Goal: Task Accomplishment & Management: Manage account settings

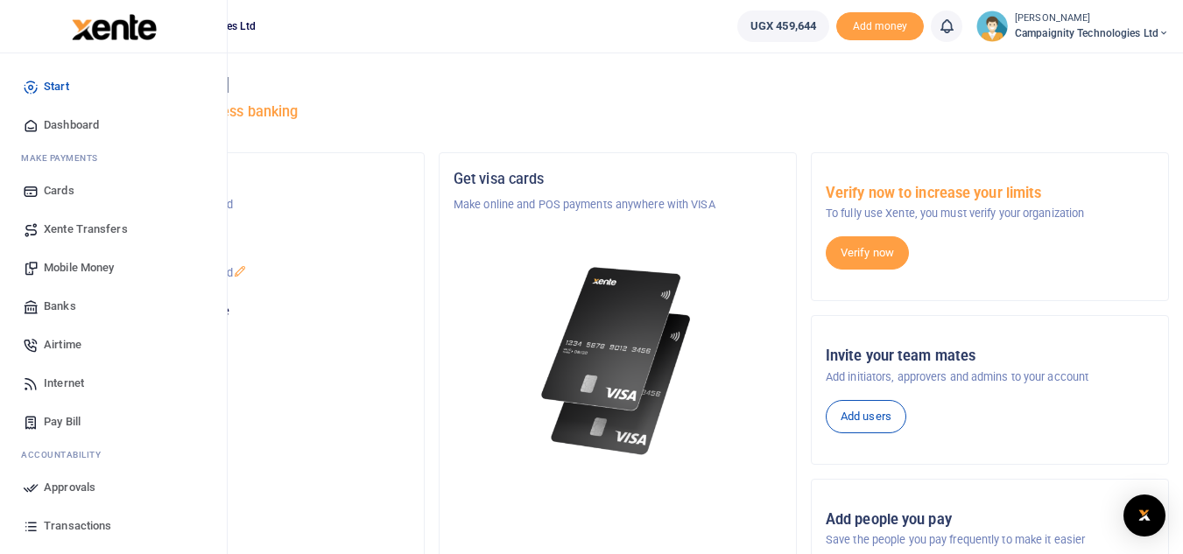
click at [80, 268] on span "Mobile Money" at bounding box center [79, 268] width 70 height 18
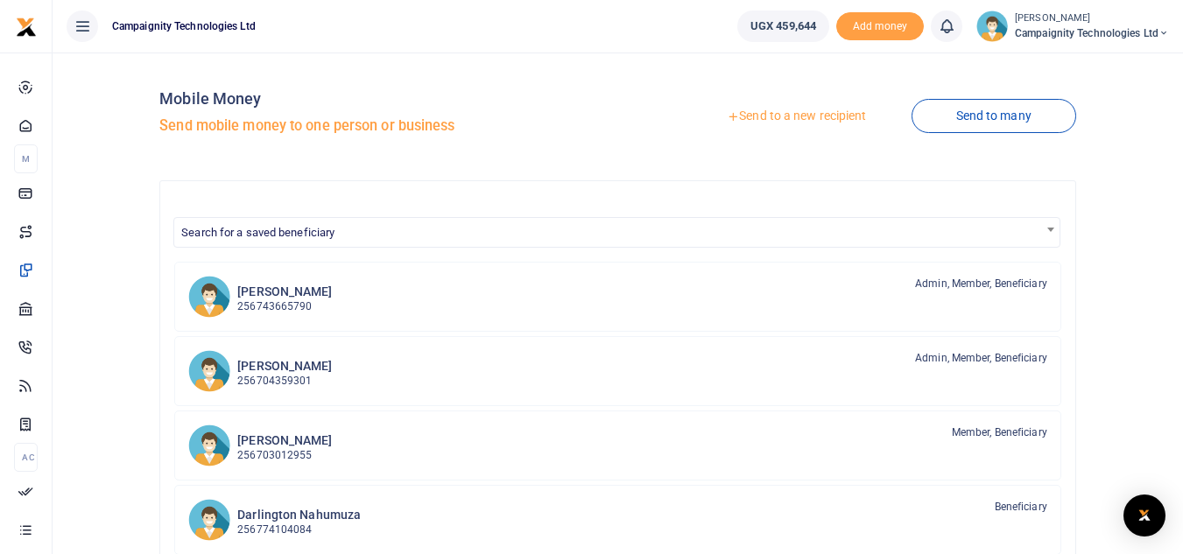
click at [812, 114] on link "Send to a new recipient" at bounding box center [796, 117] width 228 height 32
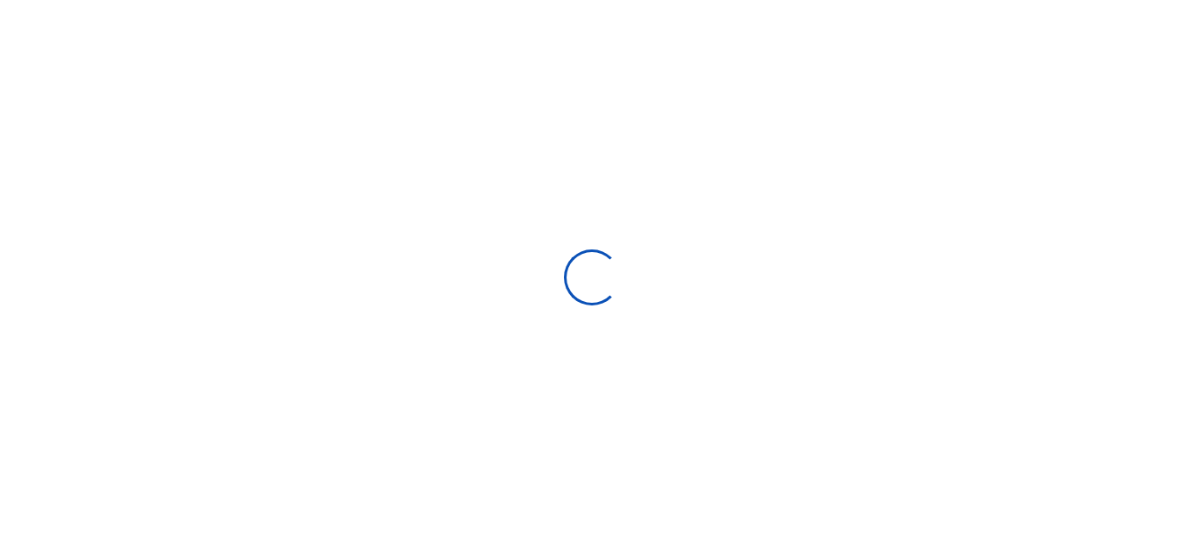
select select
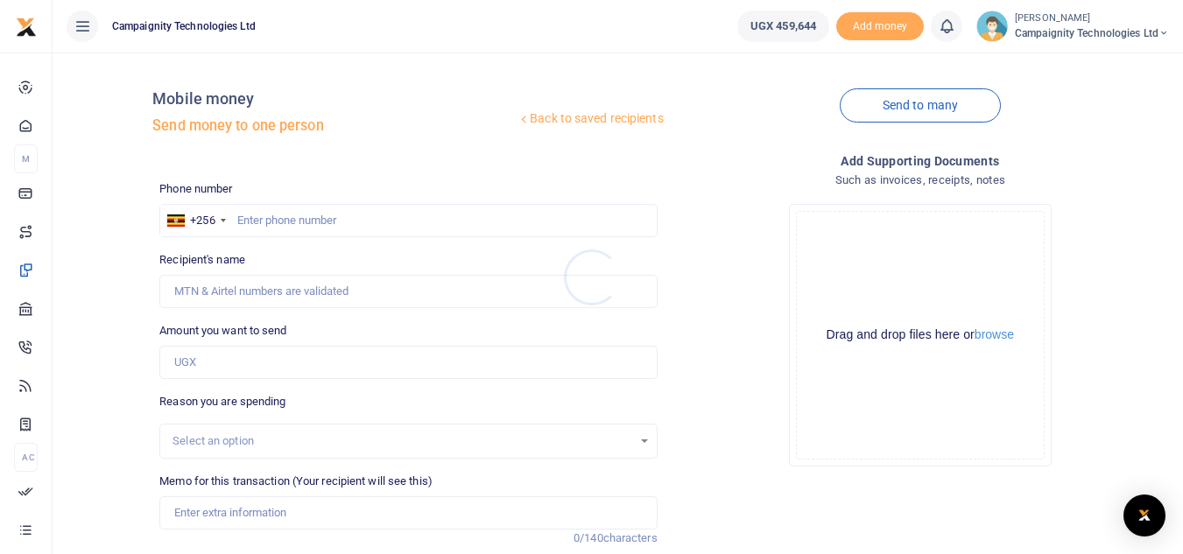
click at [405, 220] on div at bounding box center [591, 277] width 1183 height 554
click at [405, 220] on input "text" at bounding box center [407, 220] width 497 height 33
type input "0"
type input "9"
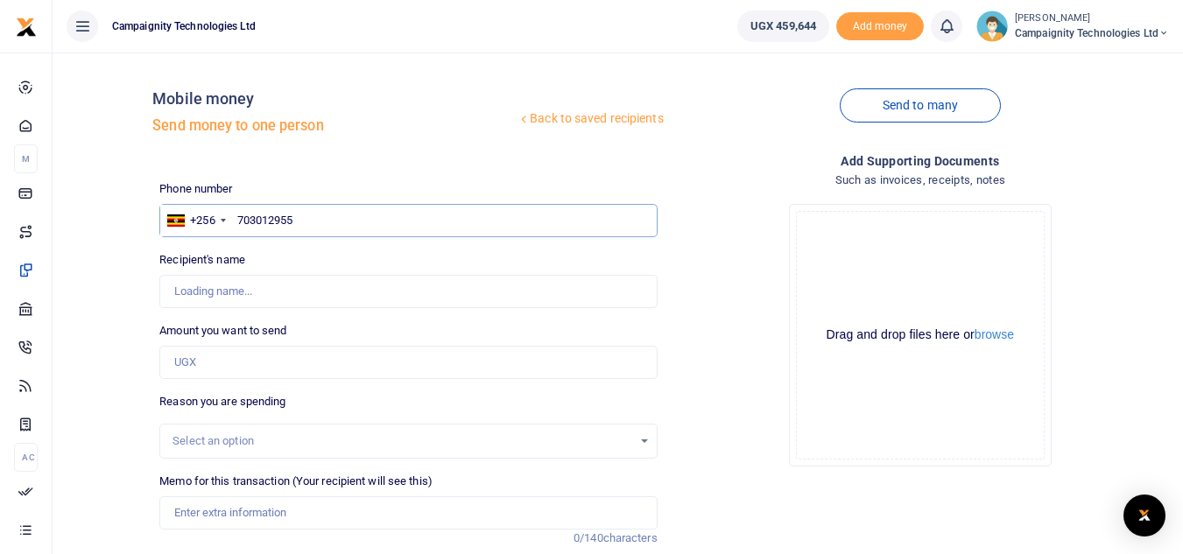
type input "703012955"
click at [292, 373] on input "Amount you want to send" at bounding box center [407, 362] width 497 height 33
type input "50,000"
type input "[PERSON_NAME]"
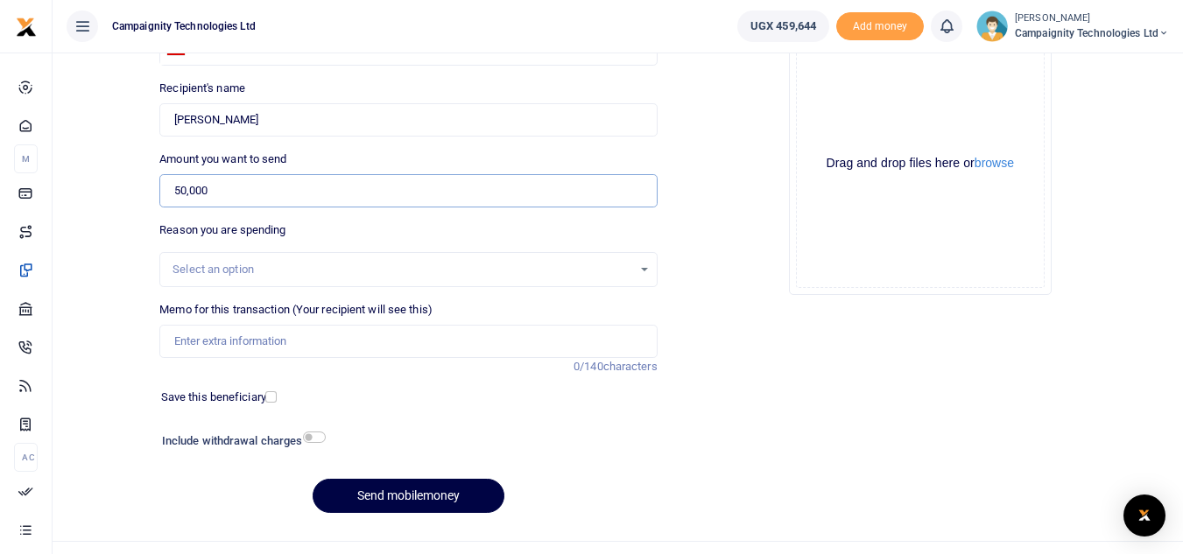
scroll to position [204, 0]
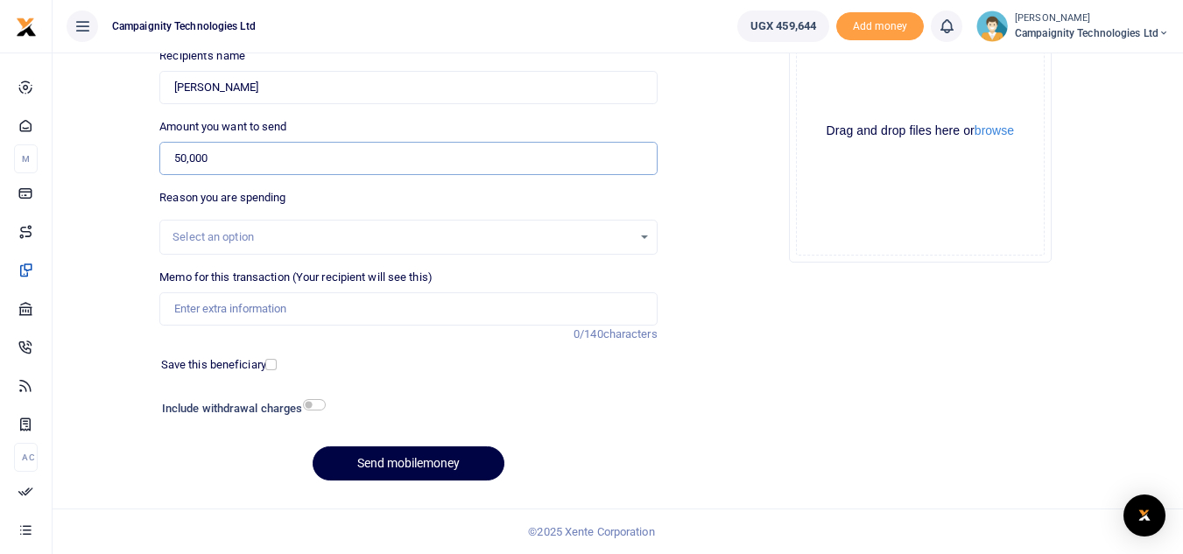
type input "50,000"
click at [338, 311] on input "Memo for this transaction (Your recipient will see this)" at bounding box center [407, 308] width 497 height 33
type input "Sheila weekly facilitation"
click at [397, 453] on button "Send mobilemoney" at bounding box center [409, 463] width 192 height 34
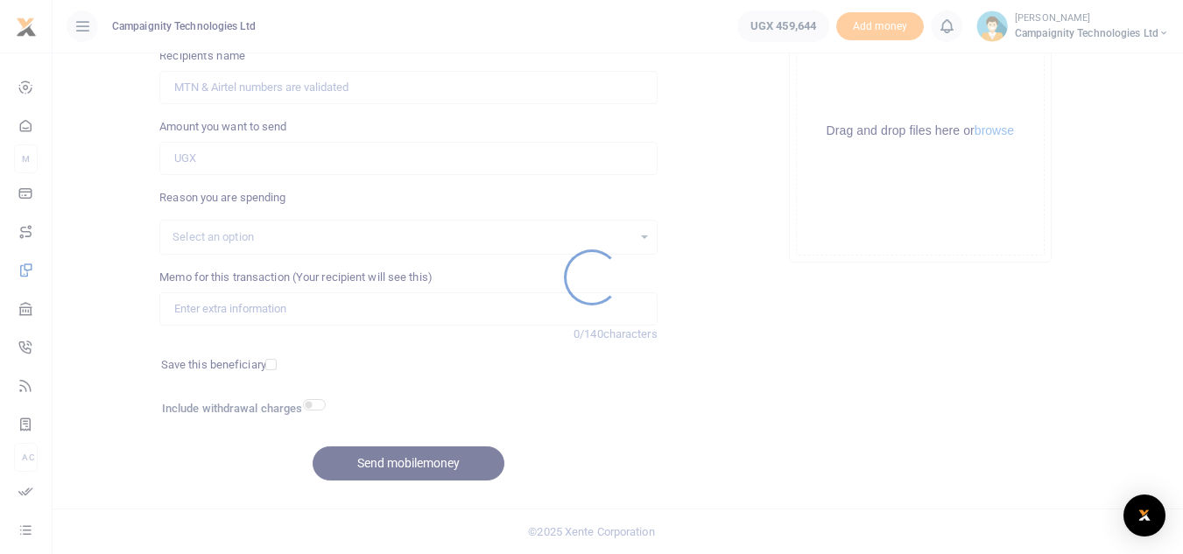
scroll to position [204, 0]
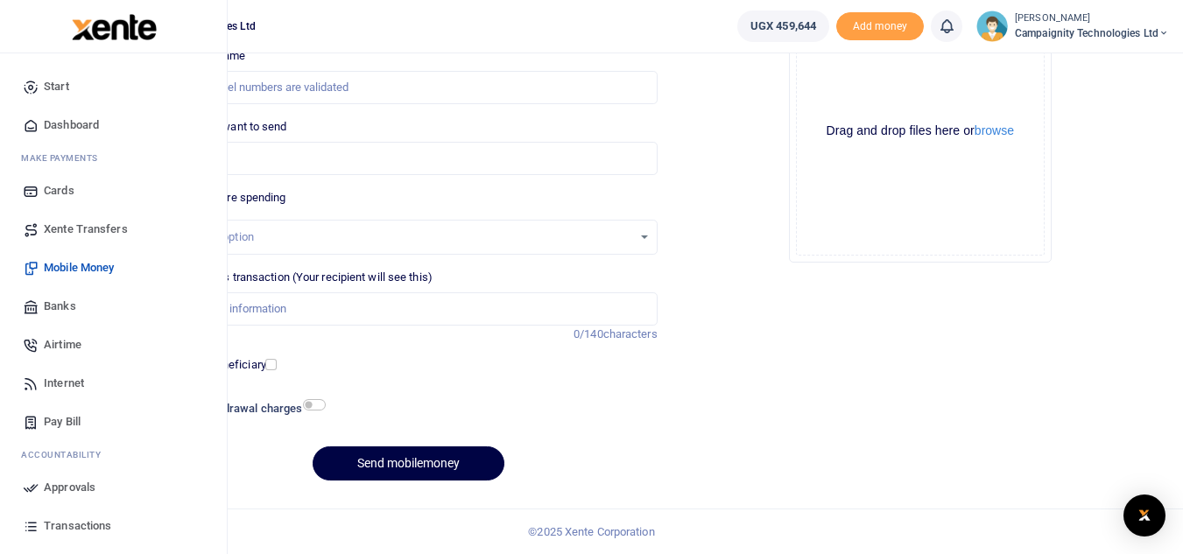
click at [74, 537] on link "Transactions" at bounding box center [113, 526] width 199 height 39
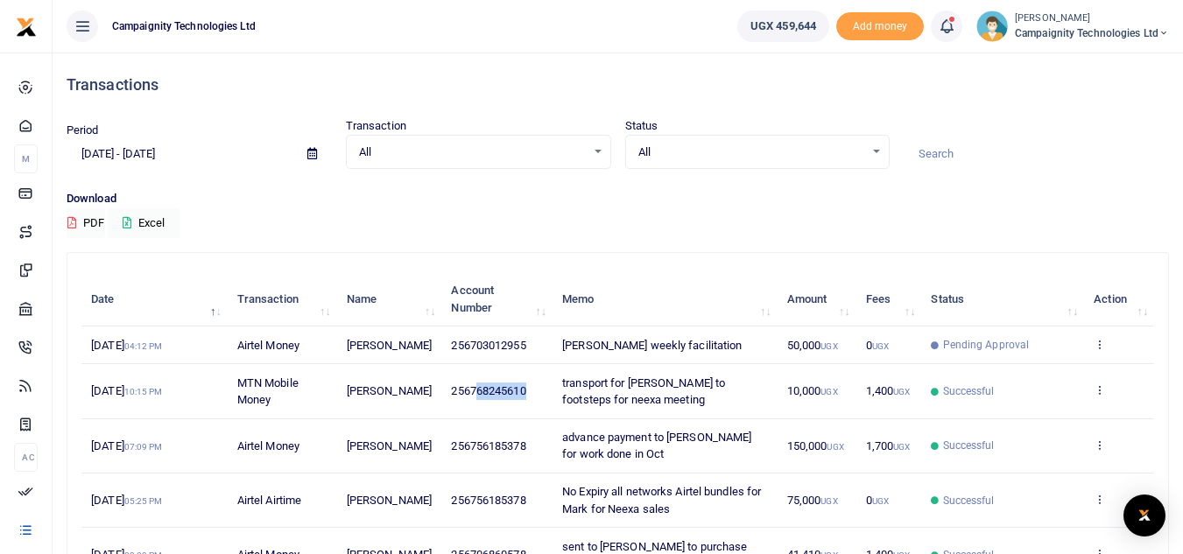
drag, startPoint x: 462, startPoint y: 389, endPoint x: 541, endPoint y: 386, distance: 78.8
click at [541, 386] on tr "9th Oct 2025 10:15 PM MTN Mobile Money Edrine Tasiwuka 256768245610 transport f…" at bounding box center [617, 391] width 1072 height 54
click at [489, 395] on span "256768245610" at bounding box center [488, 390] width 74 height 13
drag, startPoint x: 460, startPoint y: 389, endPoint x: 543, endPoint y: 387, distance: 82.3
click at [543, 387] on tr "9th Oct 2025 10:15 PM MTN Mobile Money Edrine Tasiwuka 256768245610 transport f…" at bounding box center [617, 391] width 1072 height 54
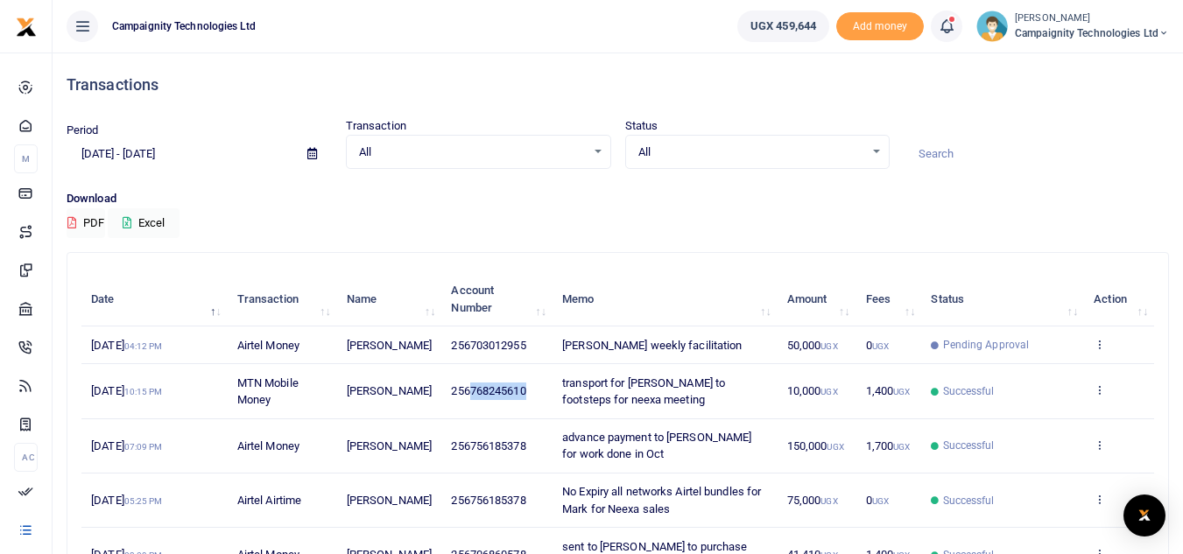
copy span "768245610"
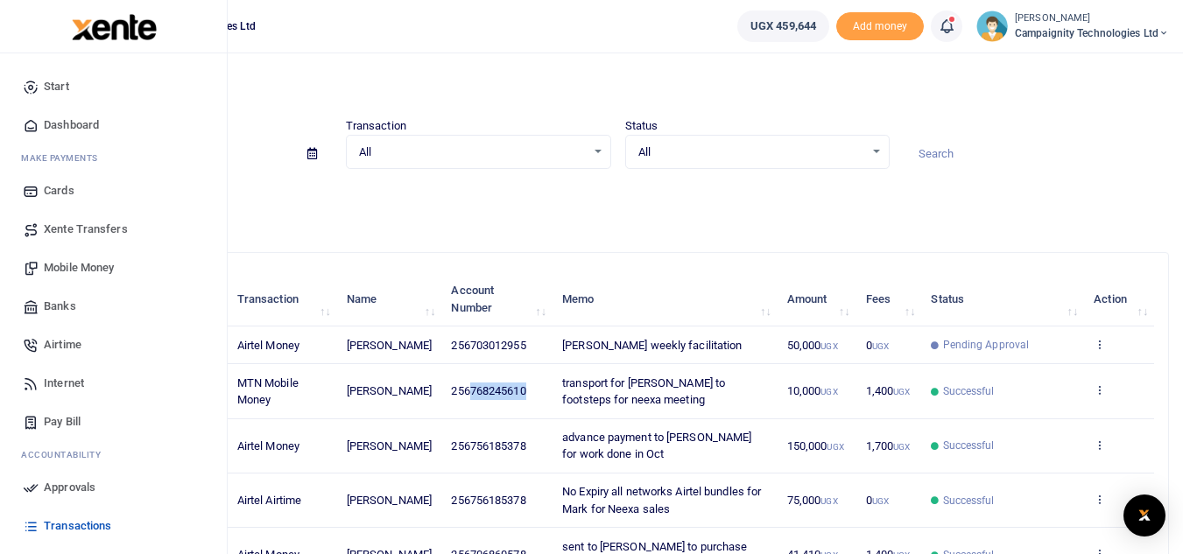
click at [59, 267] on span "Mobile Money" at bounding box center [79, 268] width 70 height 18
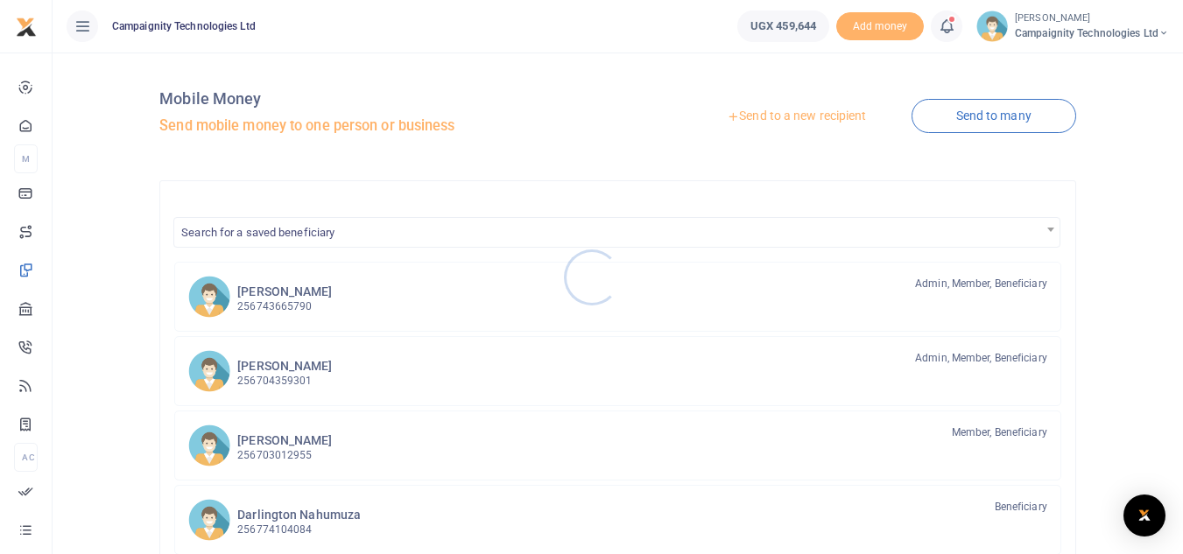
click at [774, 110] on div at bounding box center [591, 277] width 1183 height 554
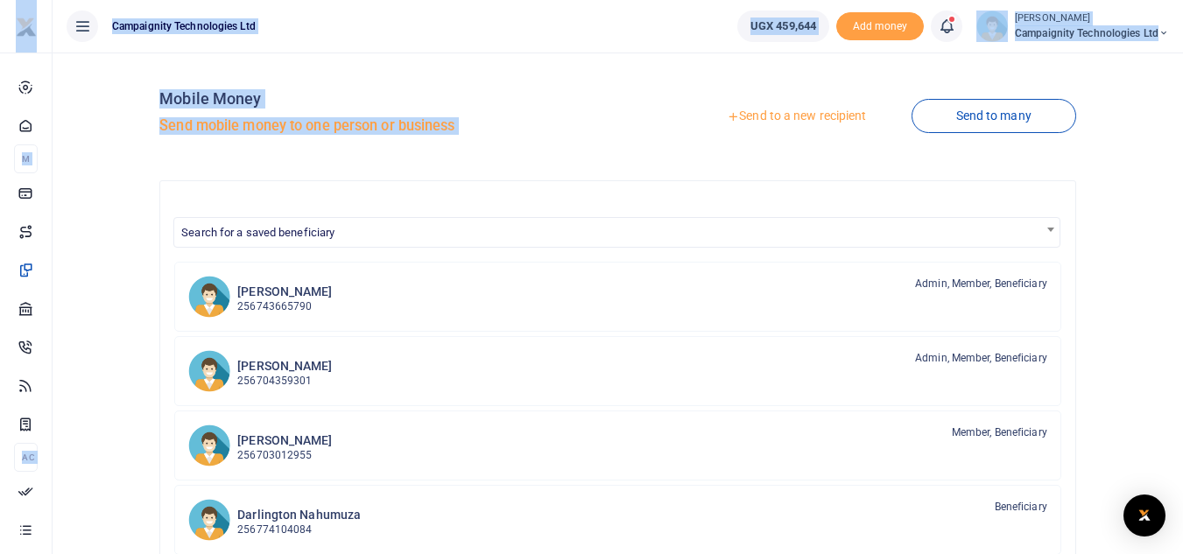
click at [774, 110] on link "Send to a new recipient" at bounding box center [796, 117] width 228 height 32
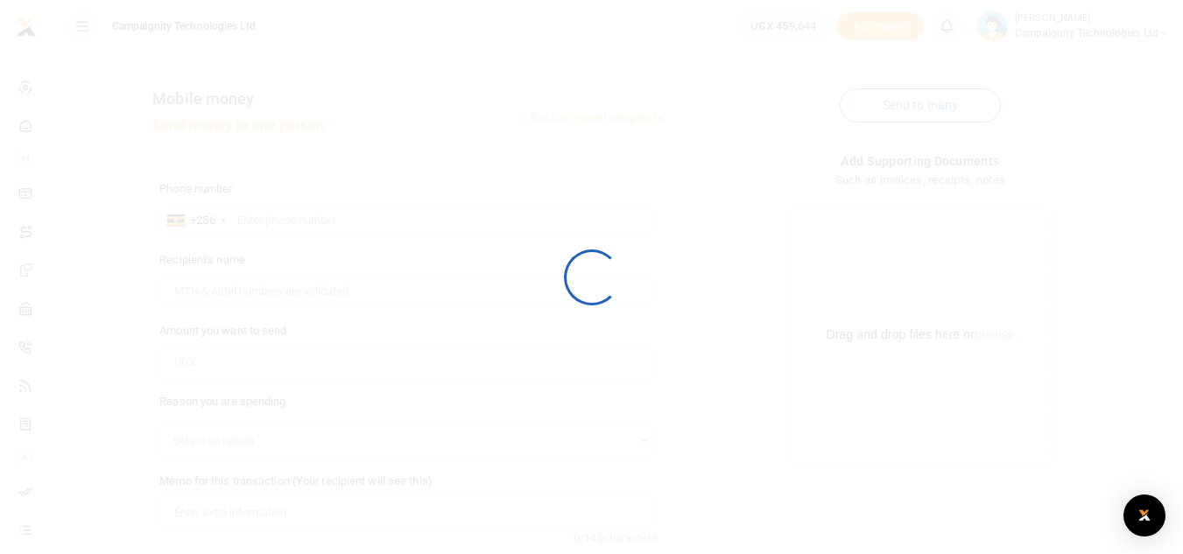
click at [792, 114] on div at bounding box center [591, 277] width 1183 height 554
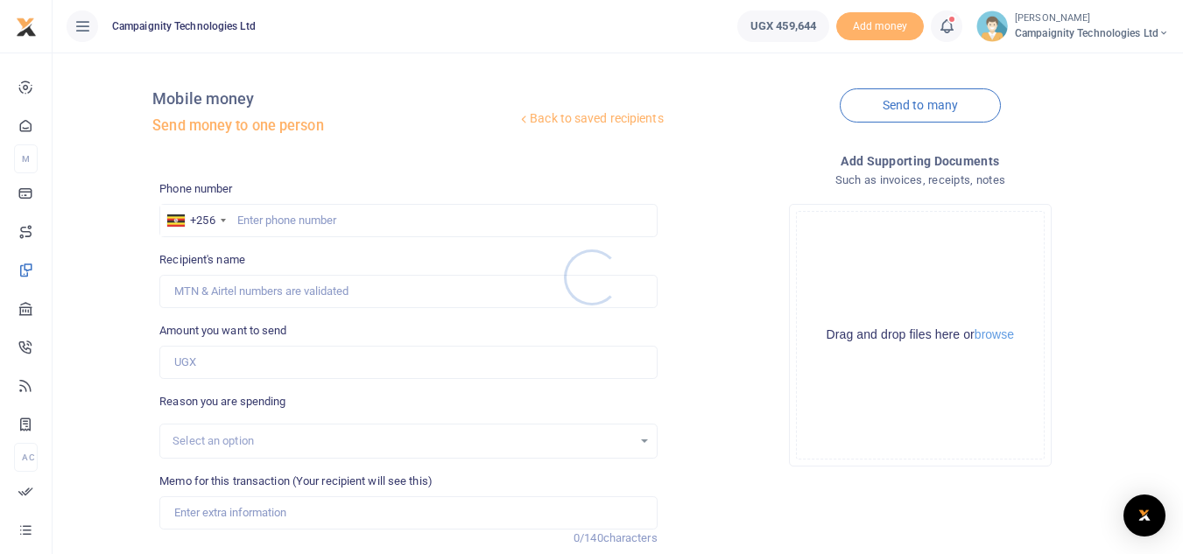
click at [399, 213] on div at bounding box center [591, 277] width 1183 height 554
drag, startPoint x: 399, startPoint y: 213, endPoint x: 356, endPoint y: 216, distance: 43.0
click at [356, 216] on div at bounding box center [591, 277] width 1183 height 554
click at [356, 216] on input "text" at bounding box center [407, 220] width 497 height 33
paste input "768245610"
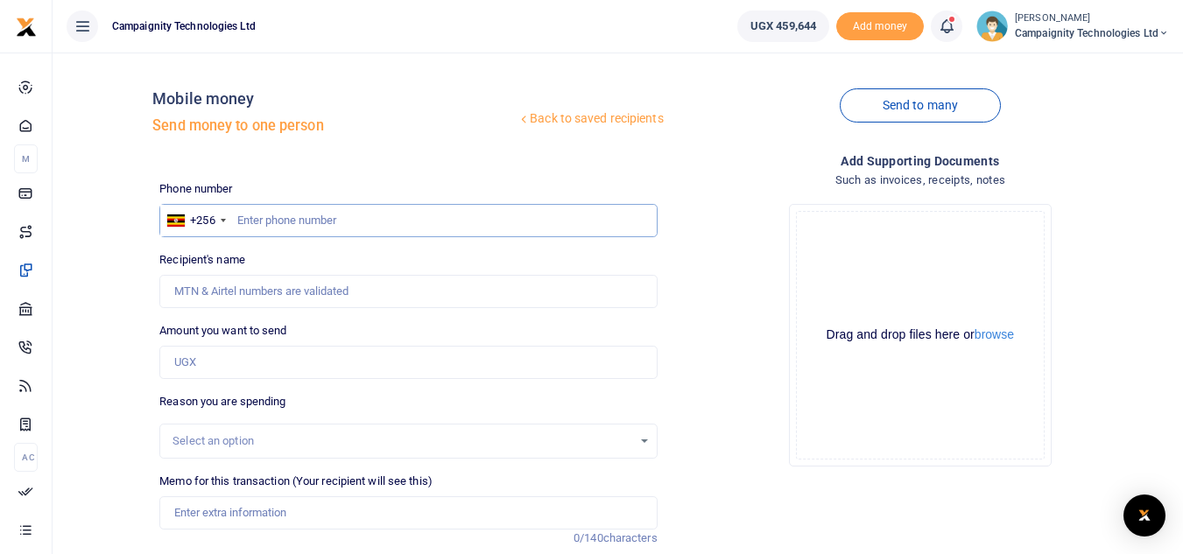
type input "768245610"
type input "[PERSON_NAME]"
type input "768245610"
click at [250, 359] on input "Amount you want to send" at bounding box center [407, 362] width 497 height 33
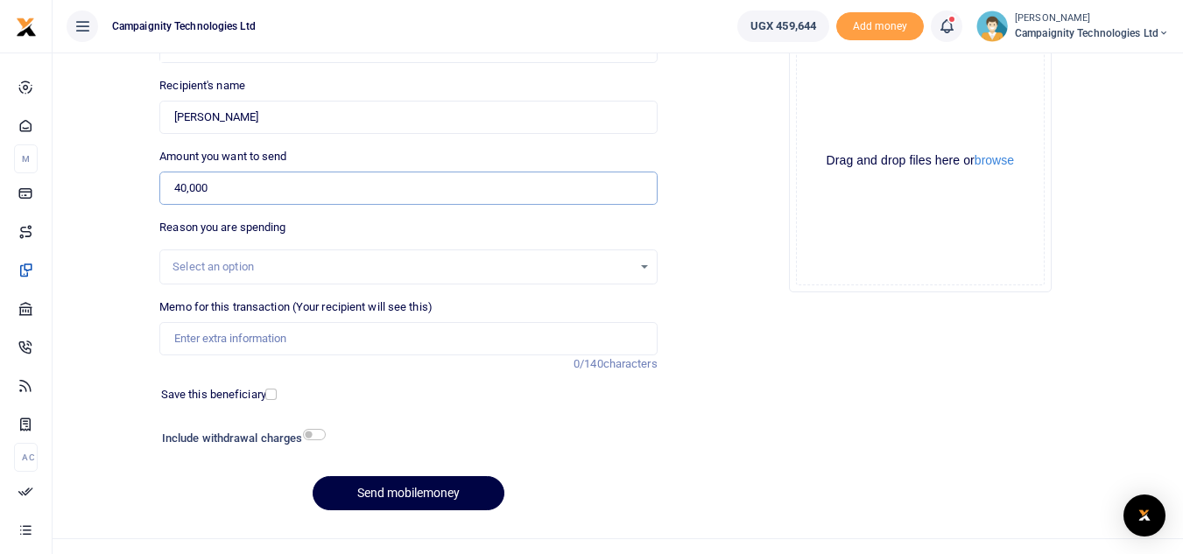
scroll to position [204, 0]
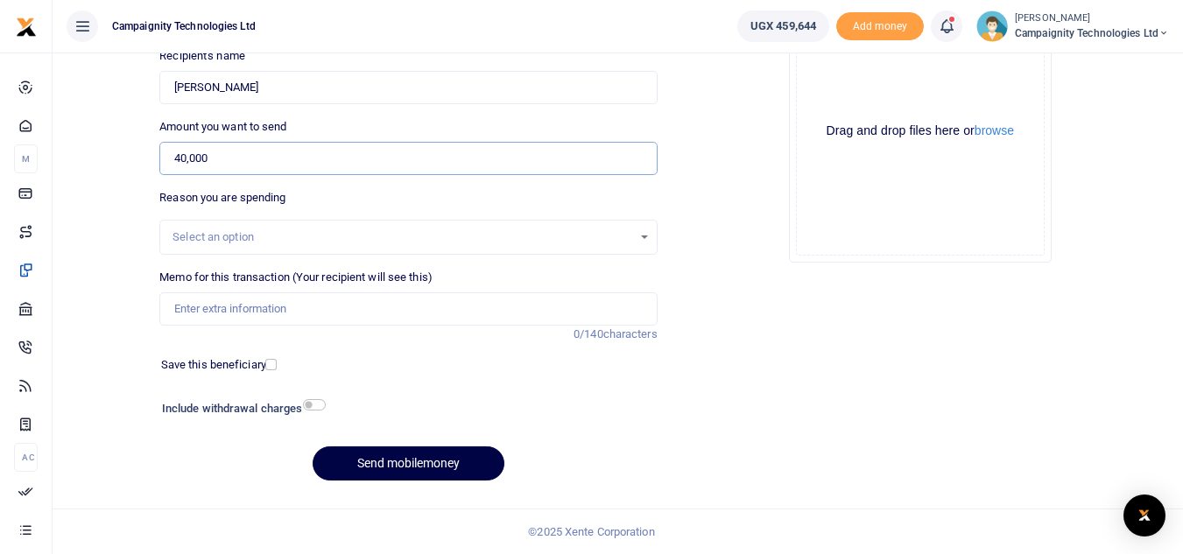
type input "40,000"
click at [307, 311] on input "Memo for this transaction (Your recipient will see this)" at bounding box center [407, 308] width 497 height 33
type input "Edrine weekly facilitation"
click at [424, 467] on button "Send mobilemoney" at bounding box center [409, 463] width 192 height 34
type input "768245610"
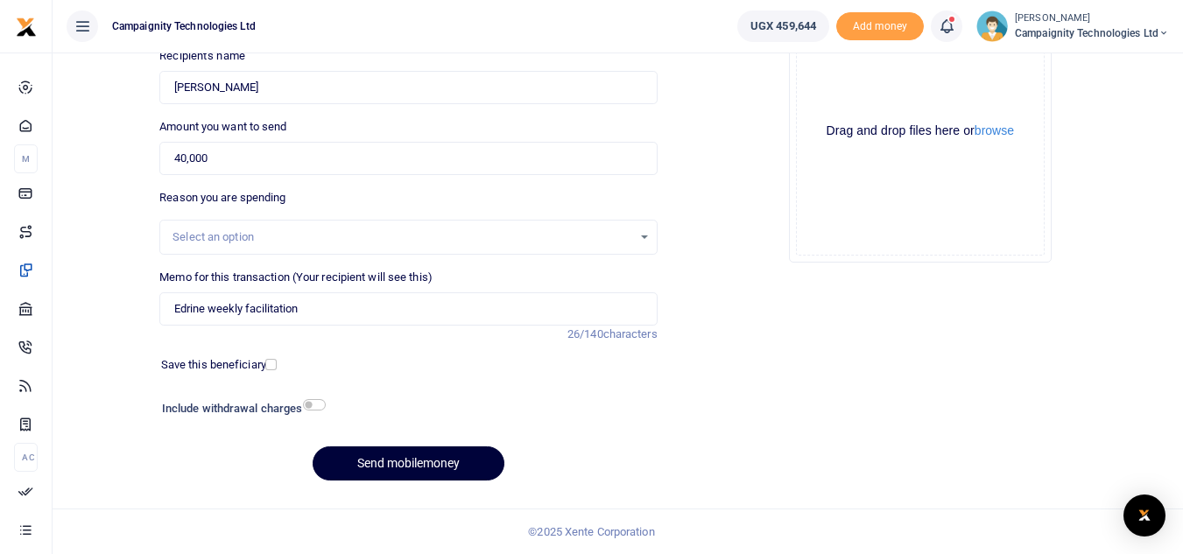
click at [382, 449] on button "Send mobilemoney" at bounding box center [409, 463] width 192 height 34
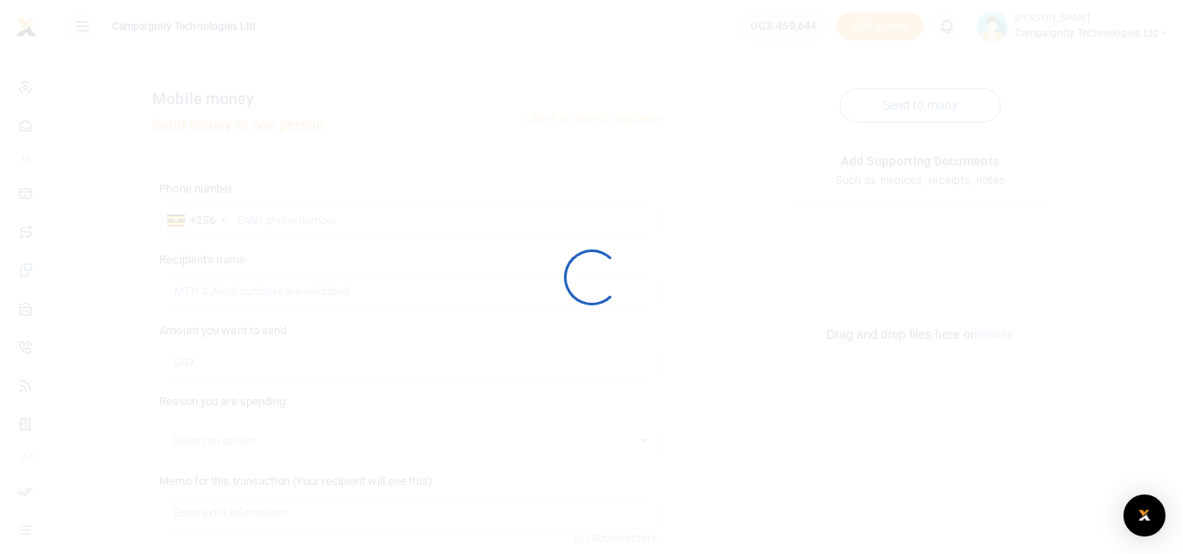
scroll to position [204, 0]
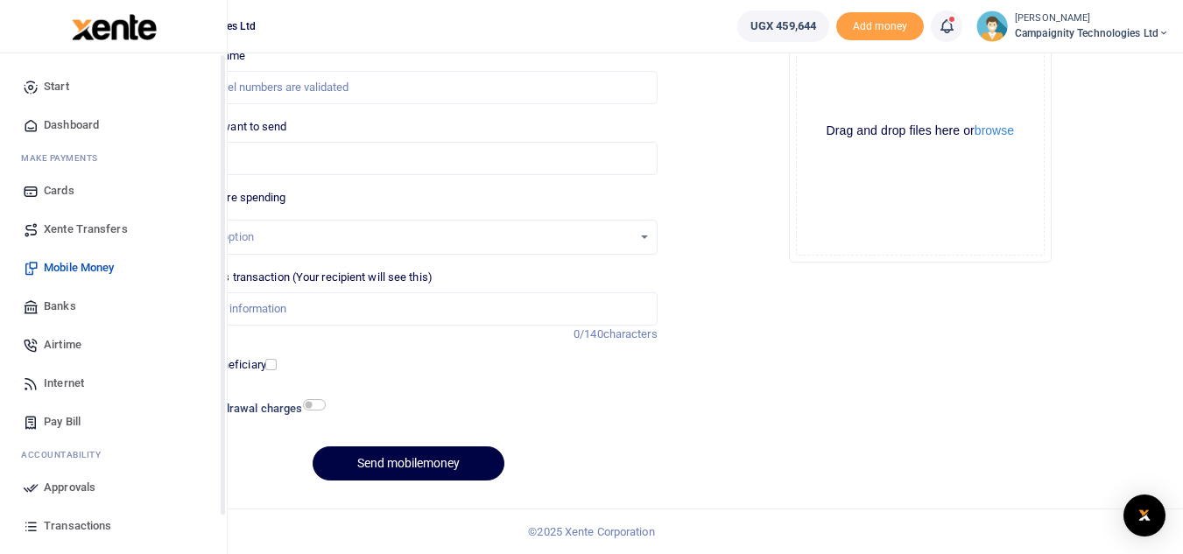
click at [85, 489] on span "Approvals" at bounding box center [70, 488] width 52 height 18
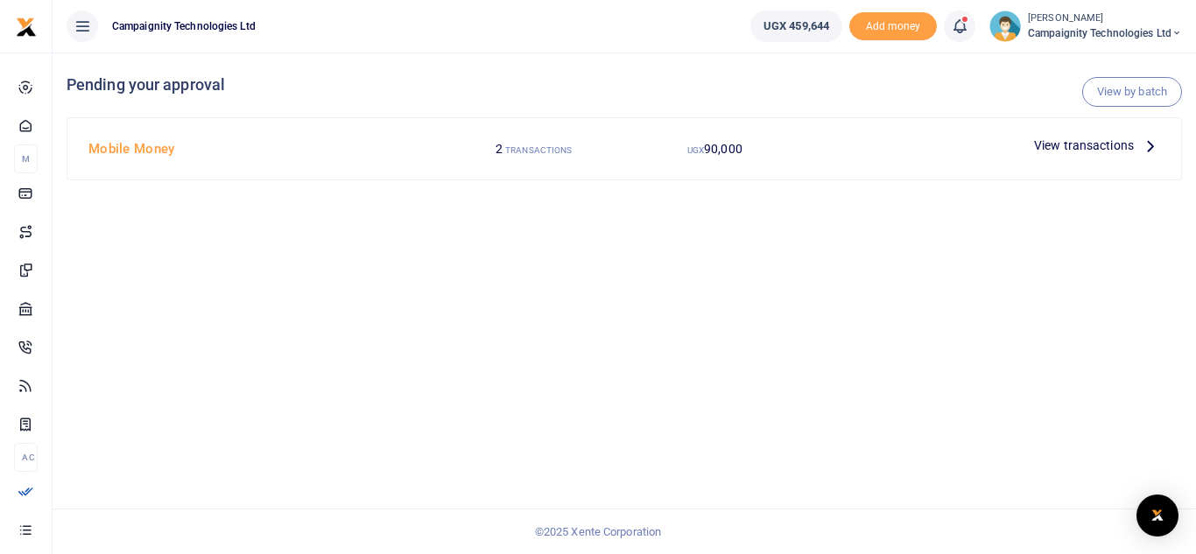
click at [1074, 141] on span "View transactions" at bounding box center [1084, 145] width 100 height 19
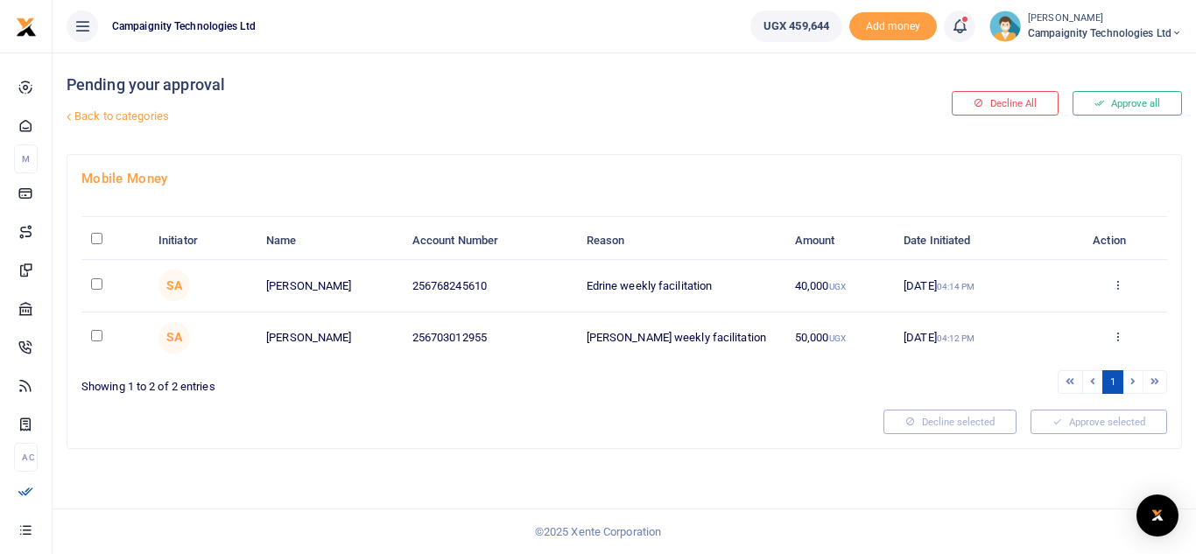
click at [1122, 109] on button "Approve all" at bounding box center [1126, 103] width 109 height 25
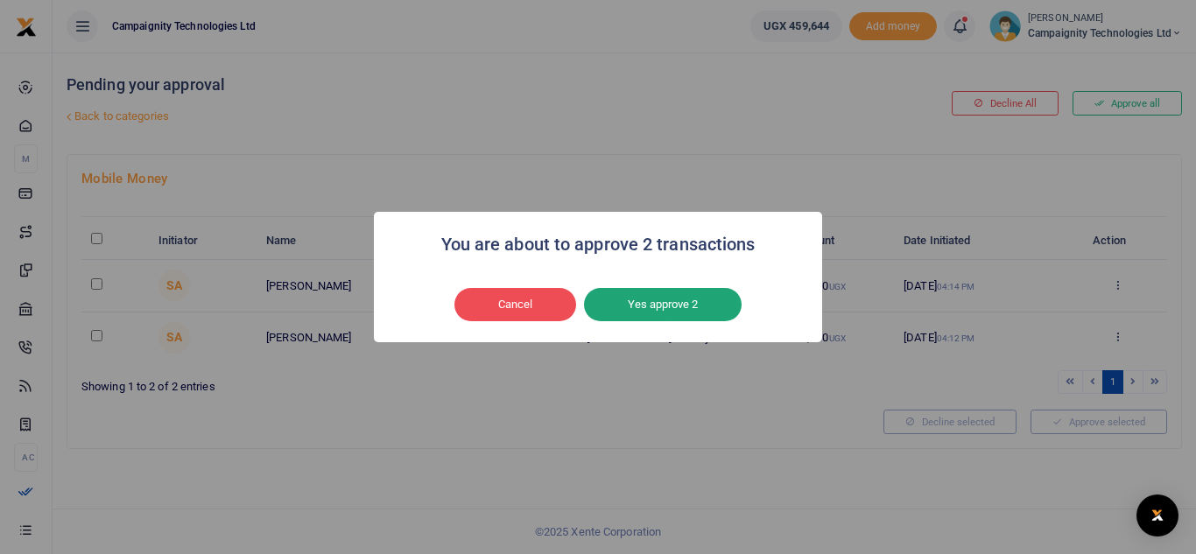
click at [665, 314] on button "Yes approve 2" at bounding box center [663, 304] width 158 height 33
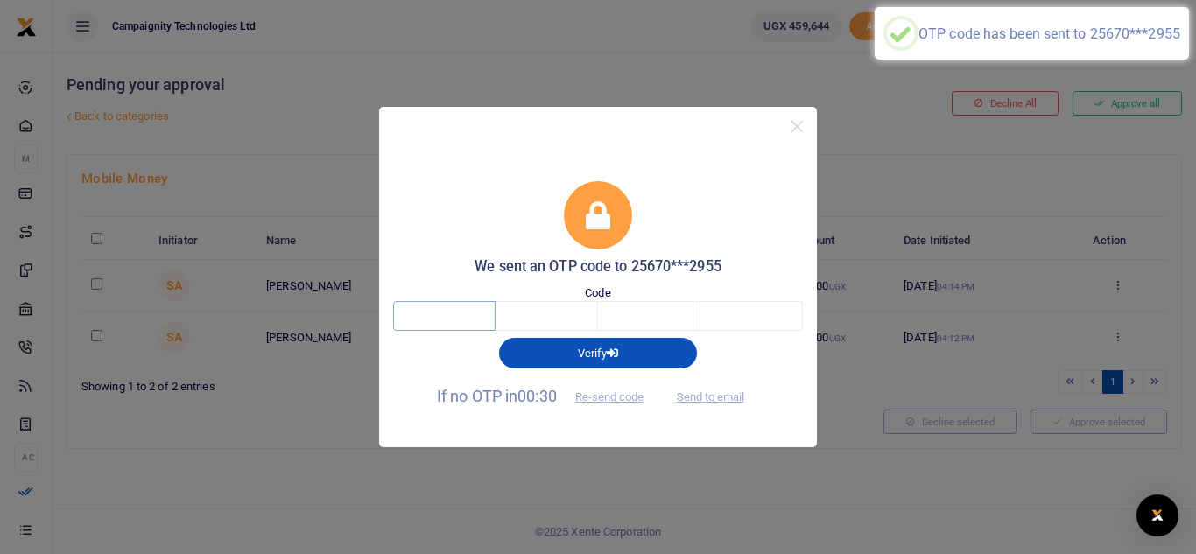
click at [433, 313] on input "text" at bounding box center [444, 316] width 102 height 30
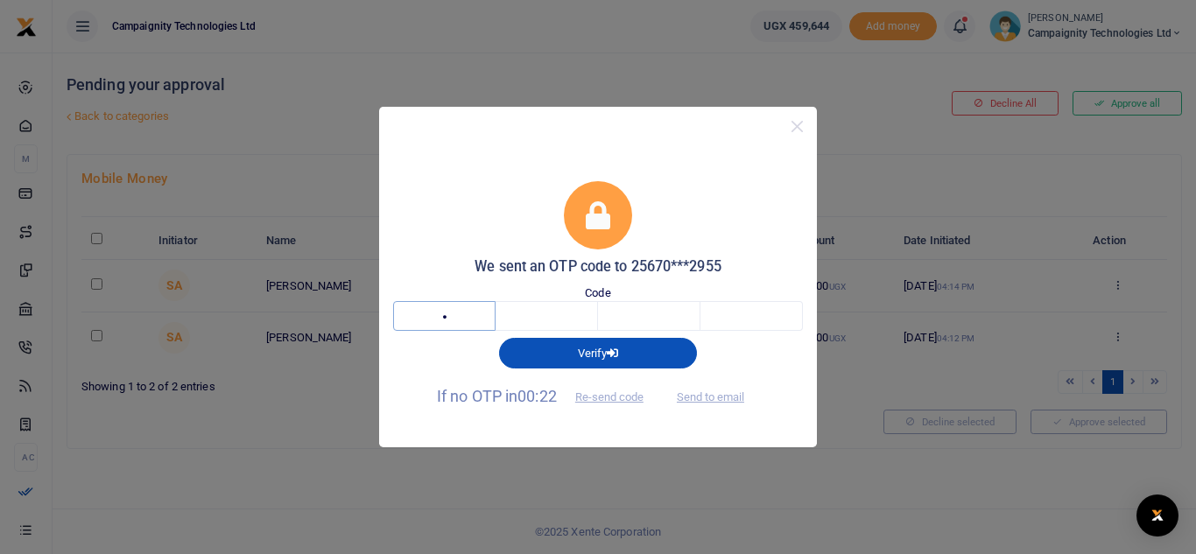
type input "9"
type input "0"
type input "2"
type input "4"
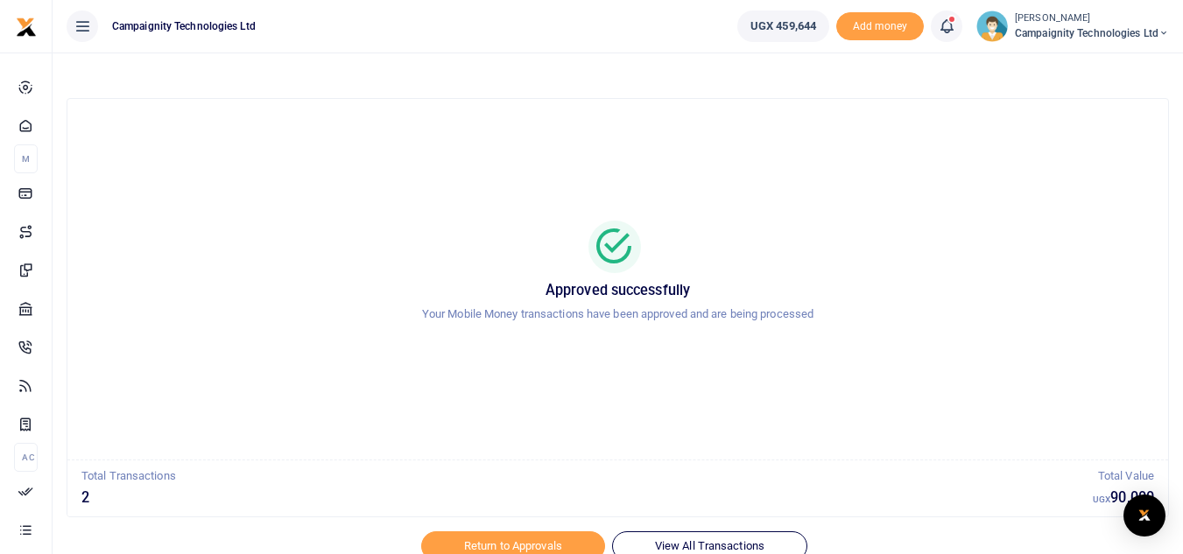
click at [1163, 32] on icon at bounding box center [1163, 33] width 11 height 12
click at [1100, 129] on link "Logout" at bounding box center [1102, 128] width 138 height 25
